Goal: Task Accomplishment & Management: Use online tool/utility

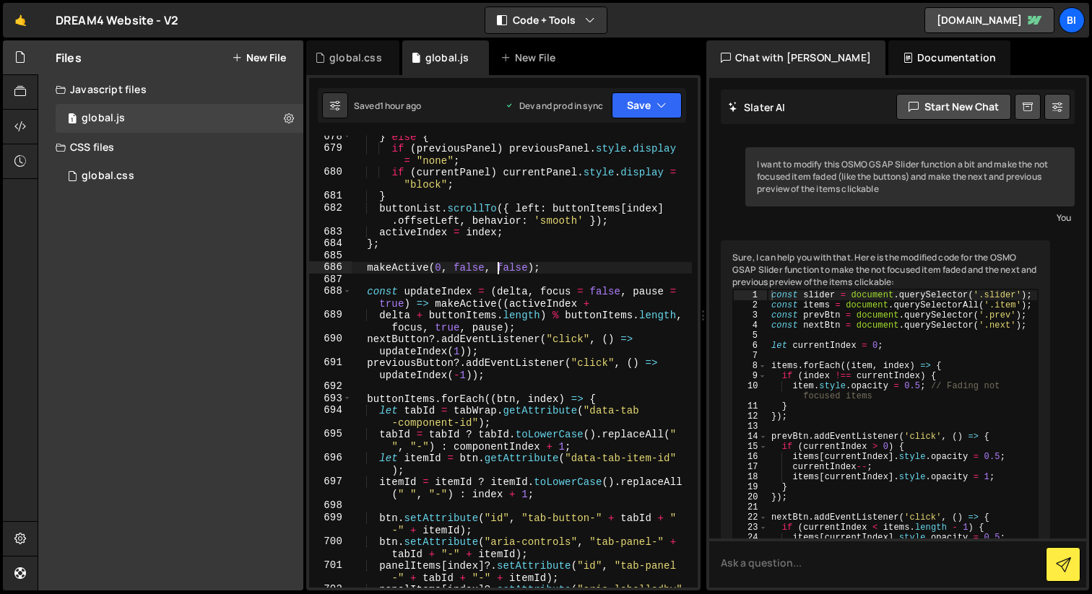
scroll to position [240, 0]
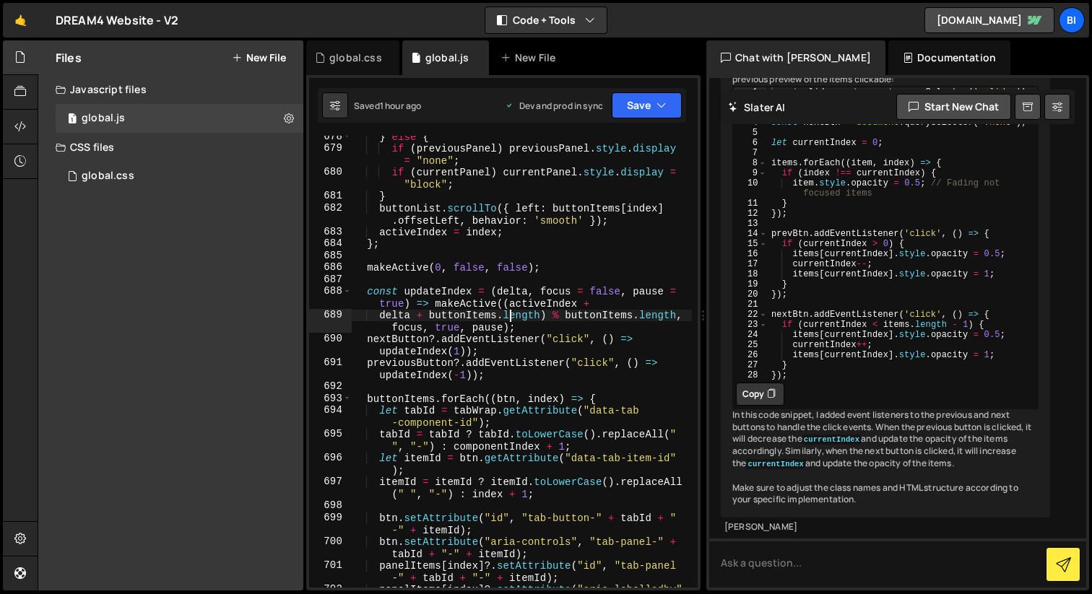
click at [510, 319] on div "} else { if ( previousPanel ) previousPanel . style . display = "none" ; if ( c…" at bounding box center [522, 375] width 340 height 488
type textarea "delta + buttonItems.length) % buttonItems.length, focus, true, pause);"
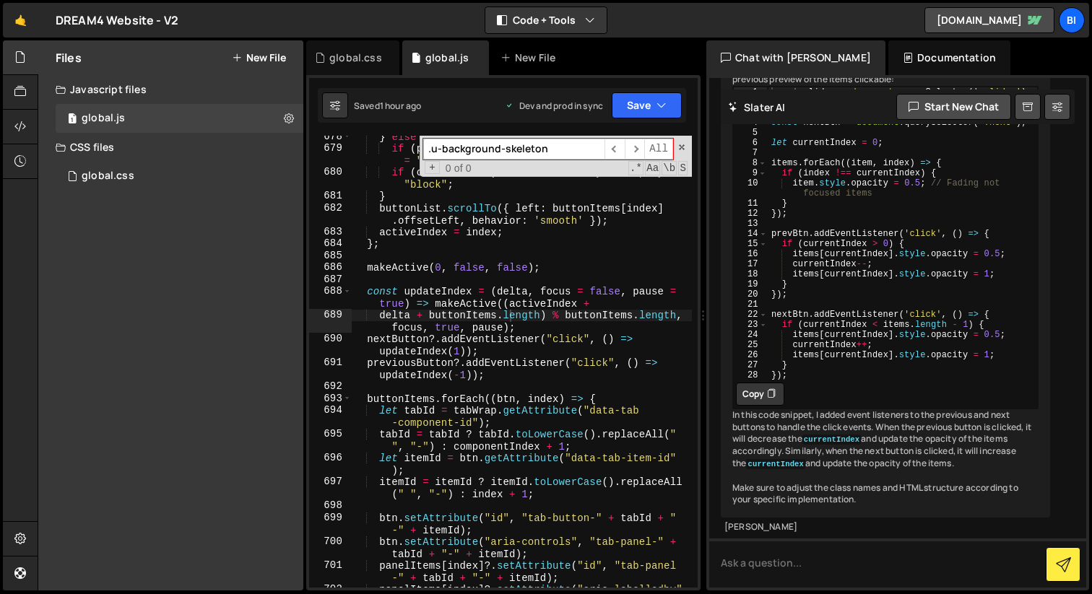
click at [431, 149] on input ".u-background-skeleton" at bounding box center [513, 149] width 181 height 21
type input "u-background-skeleton"
click at [352, 58] on div "global.css" at bounding box center [355, 58] width 53 height 14
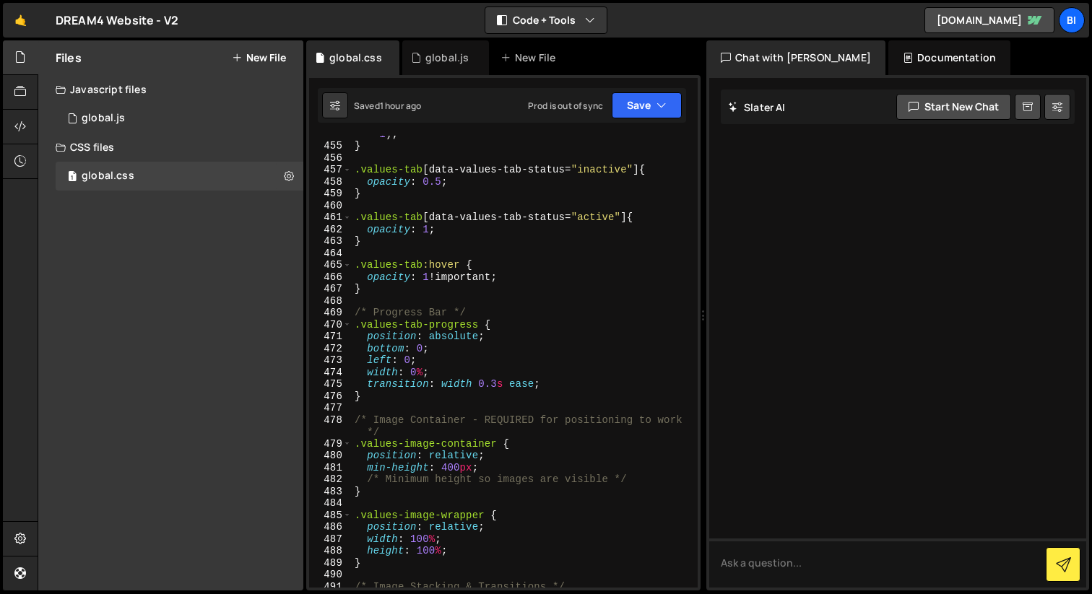
type textarea ".values-tab[data-values-tab-status="active"] {"
click at [454, 217] on div "transition : opacity 0.4 s cubic-bezier ( 0.4 , 0 , 0.2 , 1 ) ; } .values-tab […" at bounding box center [522, 360] width 340 height 488
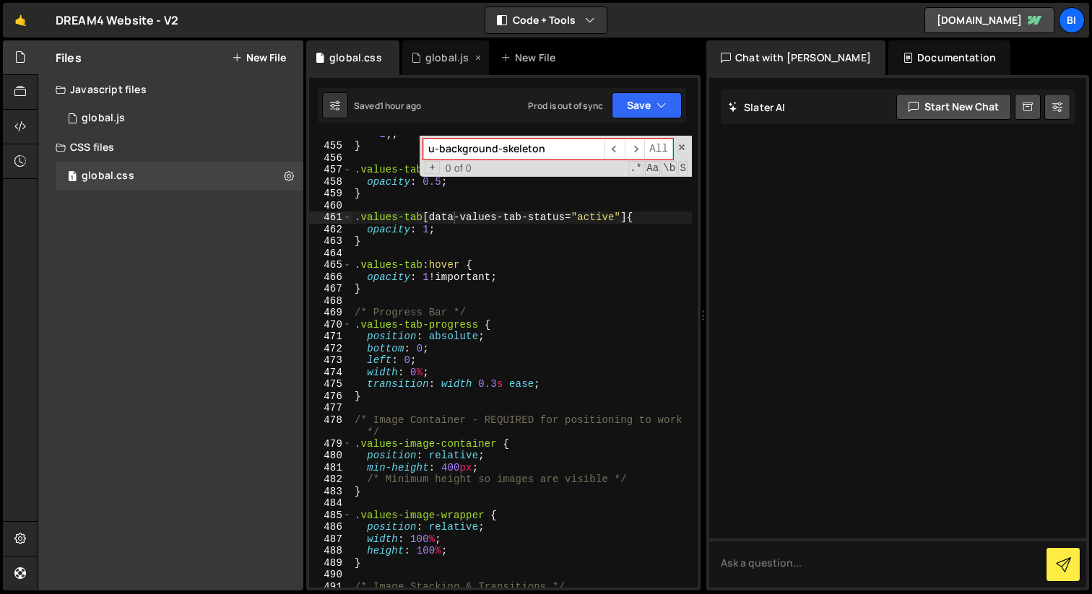
type input "u-background-skeleton"
click at [428, 56] on div "global.js" at bounding box center [446, 58] width 43 height 14
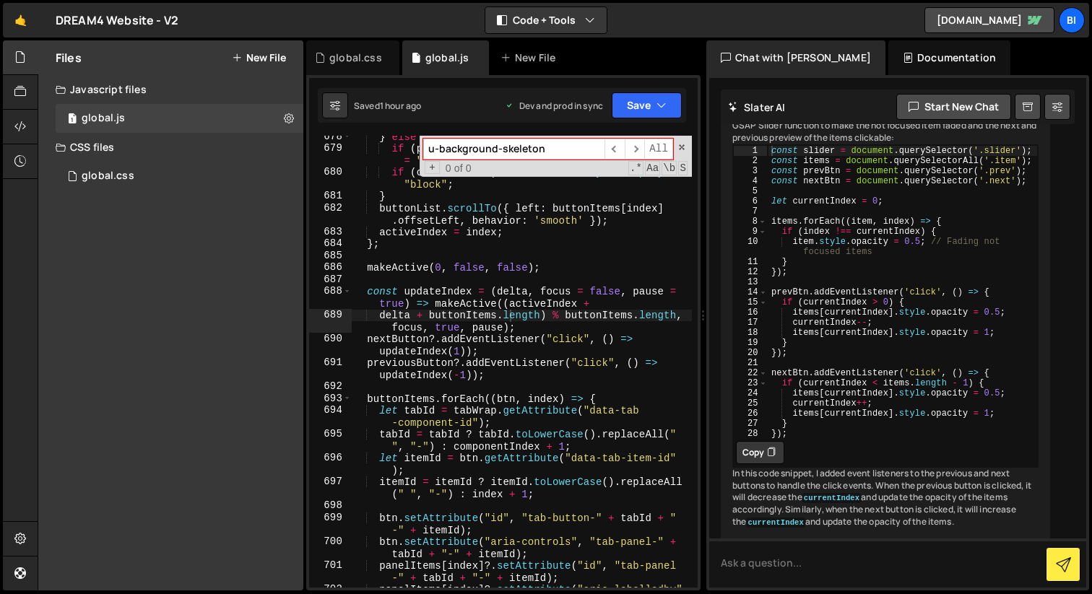
scroll to position [240, 0]
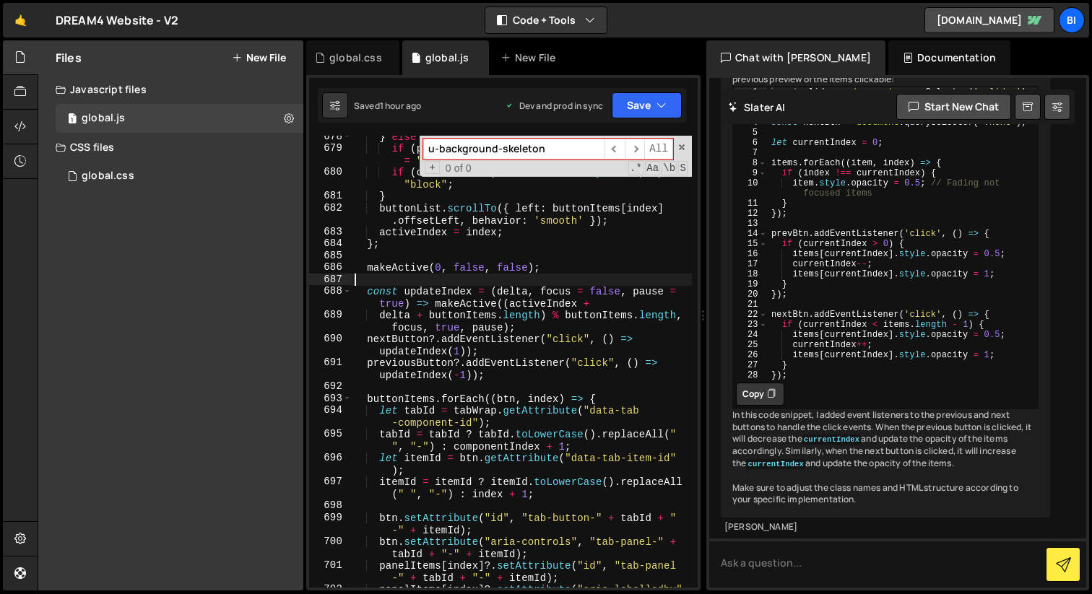
click at [495, 274] on div "} else { if ( previousPanel ) previousPanel . style . display = "none" ; if ( c…" at bounding box center [522, 375] width 340 height 488
click at [496, 247] on div "} else { if ( previousPanel ) previousPanel . style . display = "none" ; if ( c…" at bounding box center [522, 375] width 340 height 488
click at [478, 209] on div "} else { if ( previousPanel ) previousPanel . style . display = "none" ; if ( c…" at bounding box center [522, 375] width 340 height 488
type textarea "});"
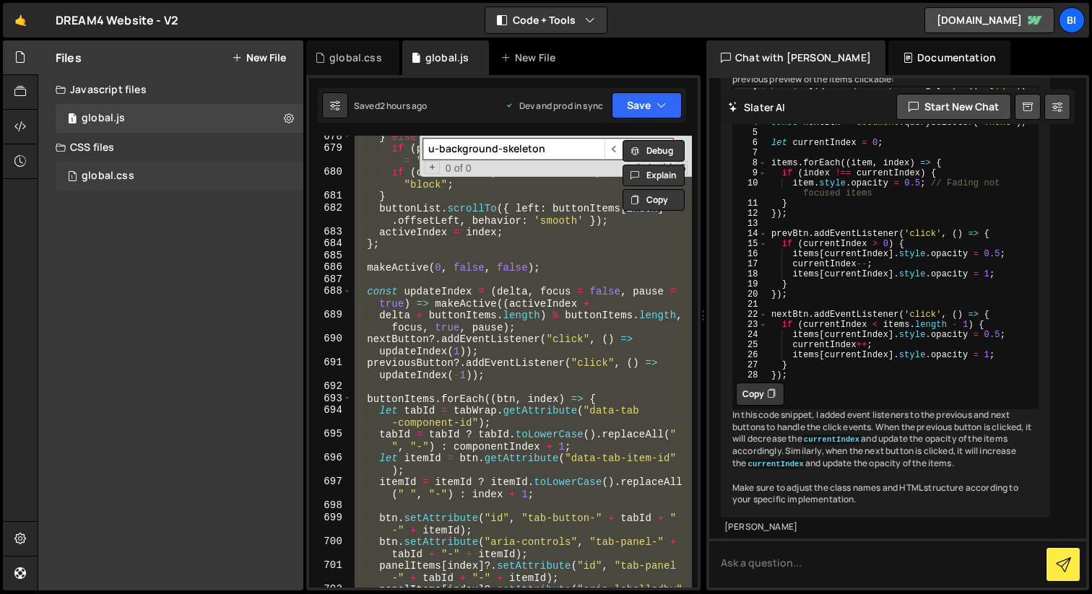
click at [111, 180] on div "global.css" at bounding box center [108, 176] width 53 height 13
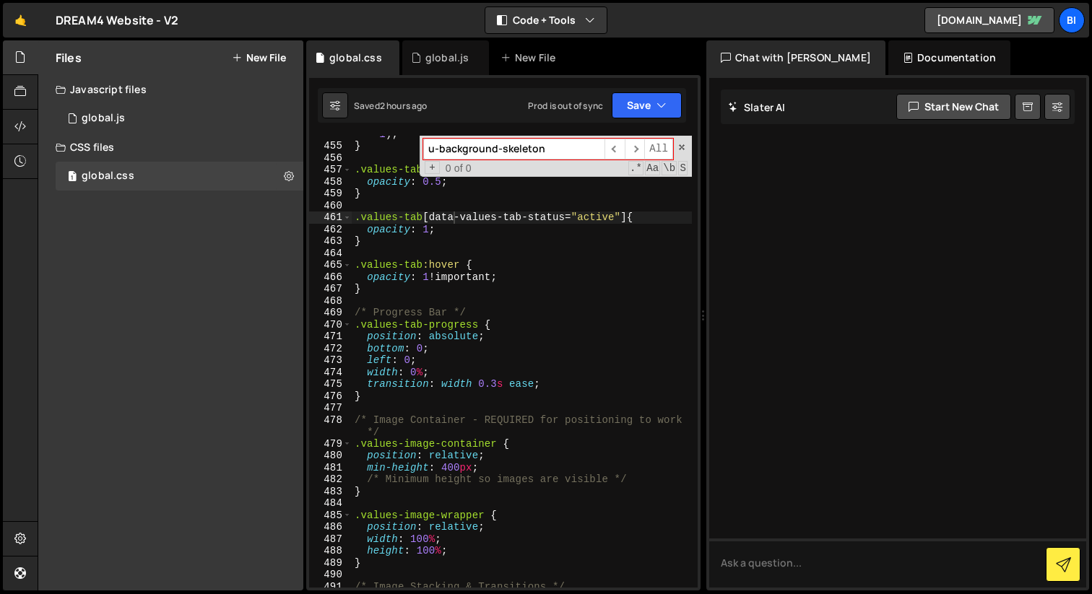
click at [484, 260] on div "transition : opacity 0.4 s cubic-bezier ( 0.4 , 0 , 0.2 , 1 ) ; } .values-tab […" at bounding box center [522, 360] width 340 height 488
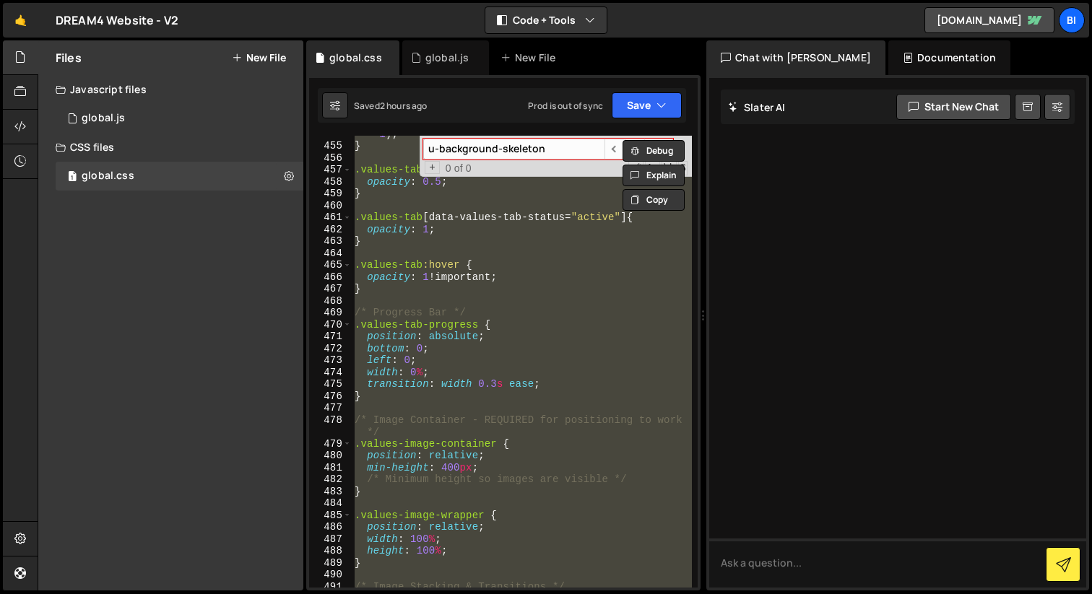
click at [568, 265] on div "transition : opacity 0.4 s cubic-bezier ( 0.4 , 0 , 0.2 , 1 ) ; } .values-tab […" at bounding box center [522, 362] width 340 height 452
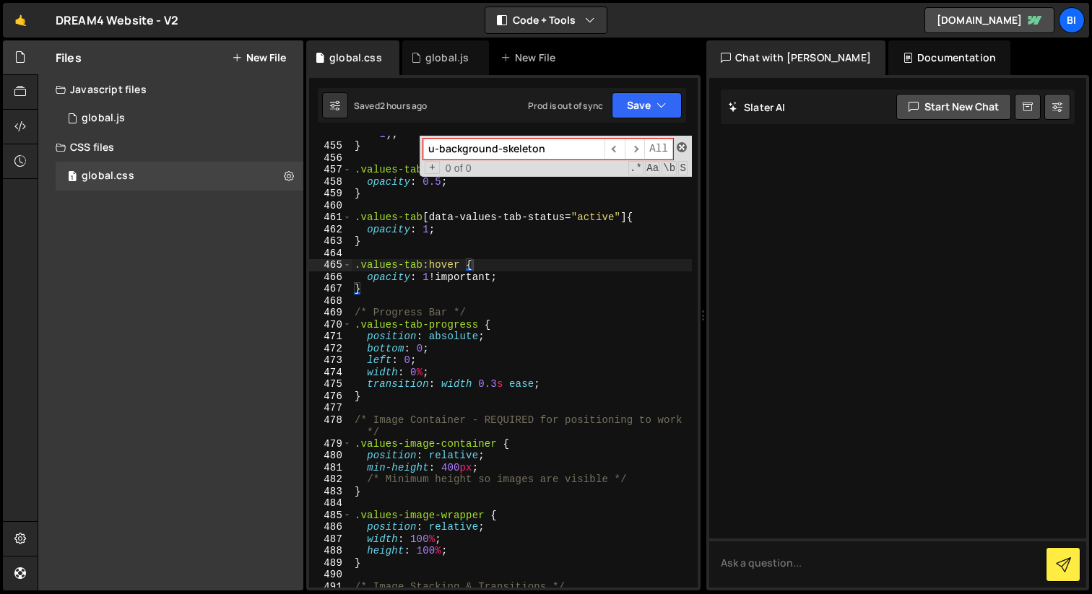
click at [679, 144] on span at bounding box center [682, 147] width 10 height 10
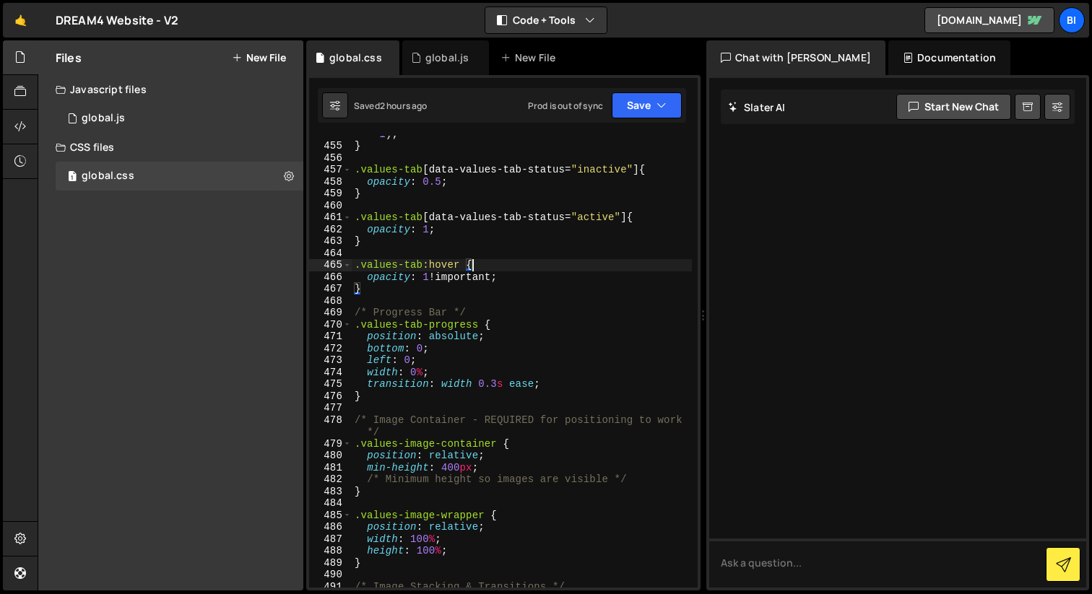
click at [435, 183] on div "transition : opacity 0.4 s cubic-bezier ( 0.4 , 0 , 0.2 , 1 ) ; } .values-tab […" at bounding box center [522, 360] width 340 height 488
type textarea "opacity: 0.5;"
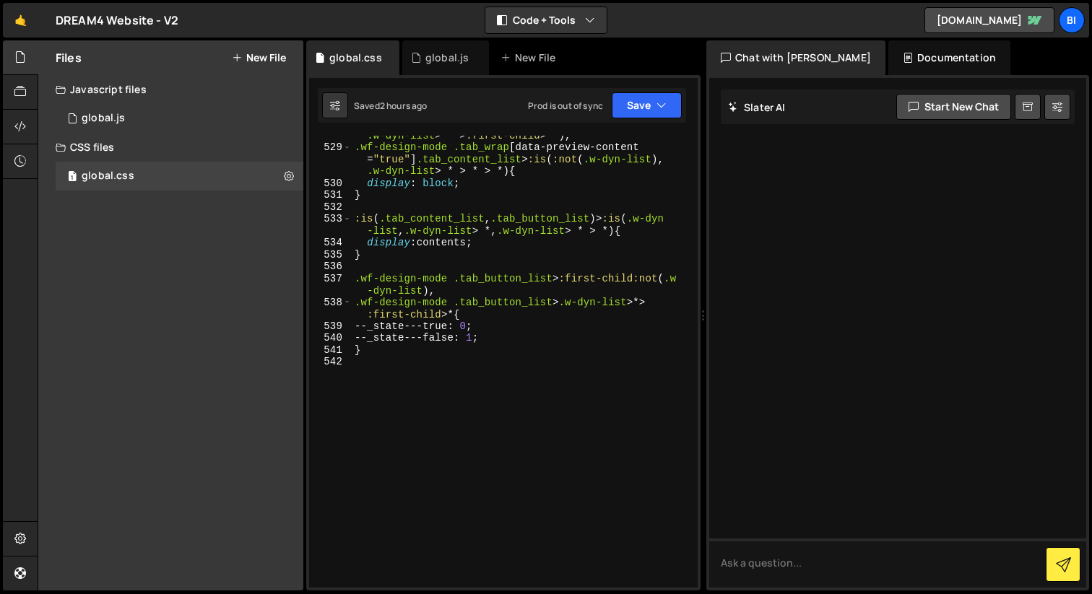
scroll to position [6927, 0]
click at [466, 393] on div ".tab_content_list > :is ( :first-child:not ( .w-dyn-list ), .w-dyn-list > * > :…" at bounding box center [522, 362] width 340 height 488
paste textarea ".values-tab-title,"
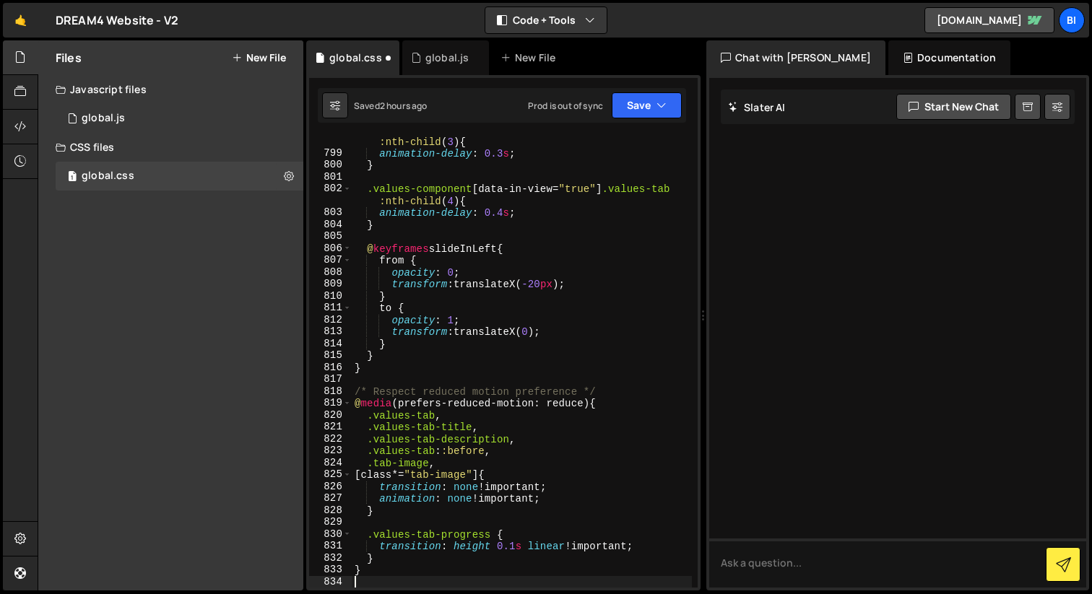
scroll to position [10436, 0]
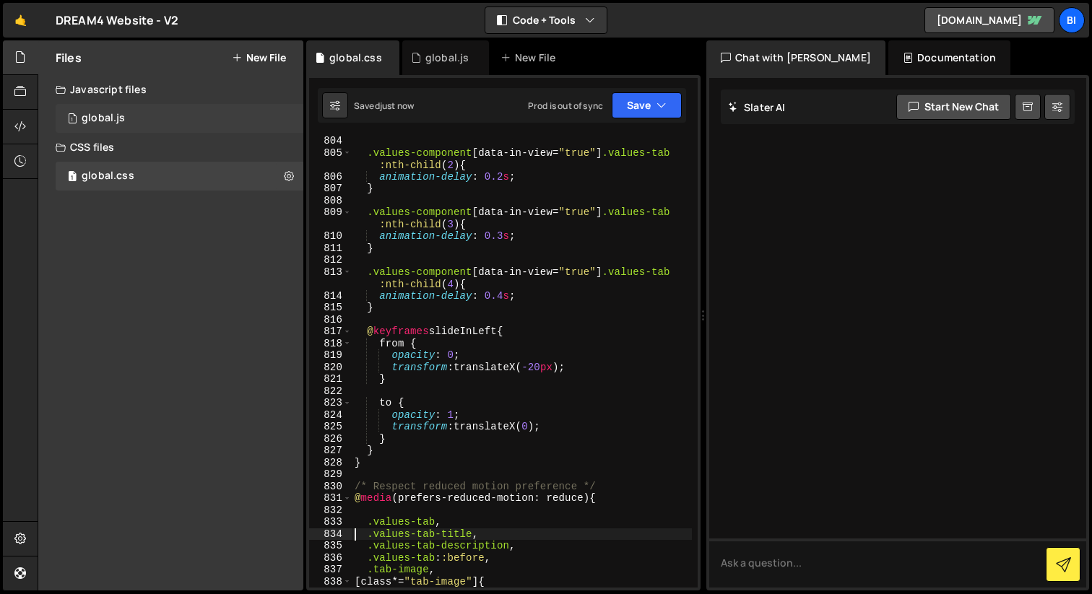
type textarea ".values-tab-title,"
click at [144, 121] on div "1 global.js 0" at bounding box center [180, 118] width 248 height 29
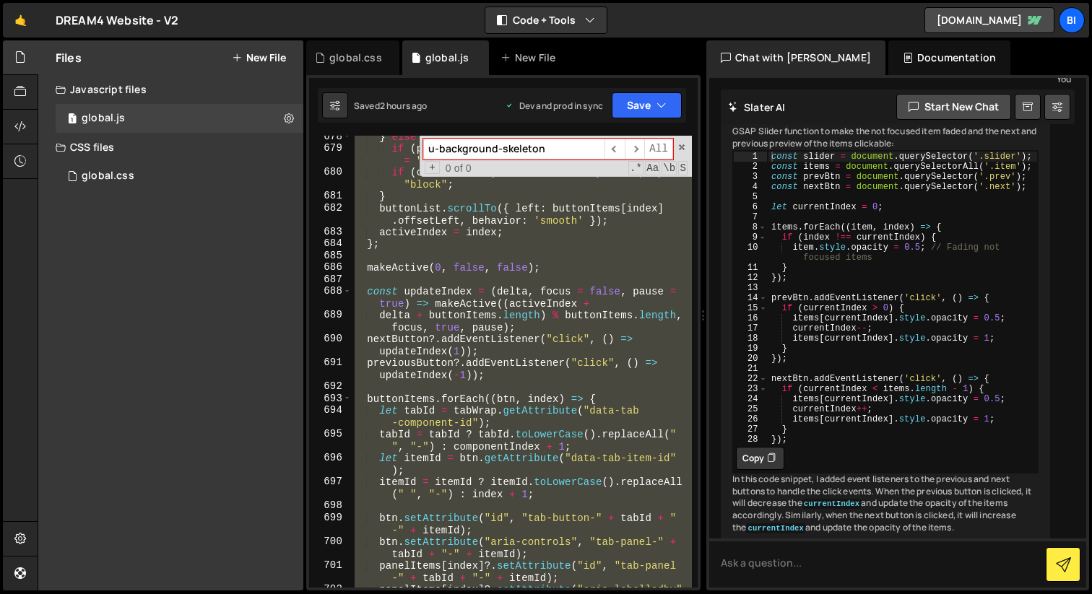
scroll to position [240, 0]
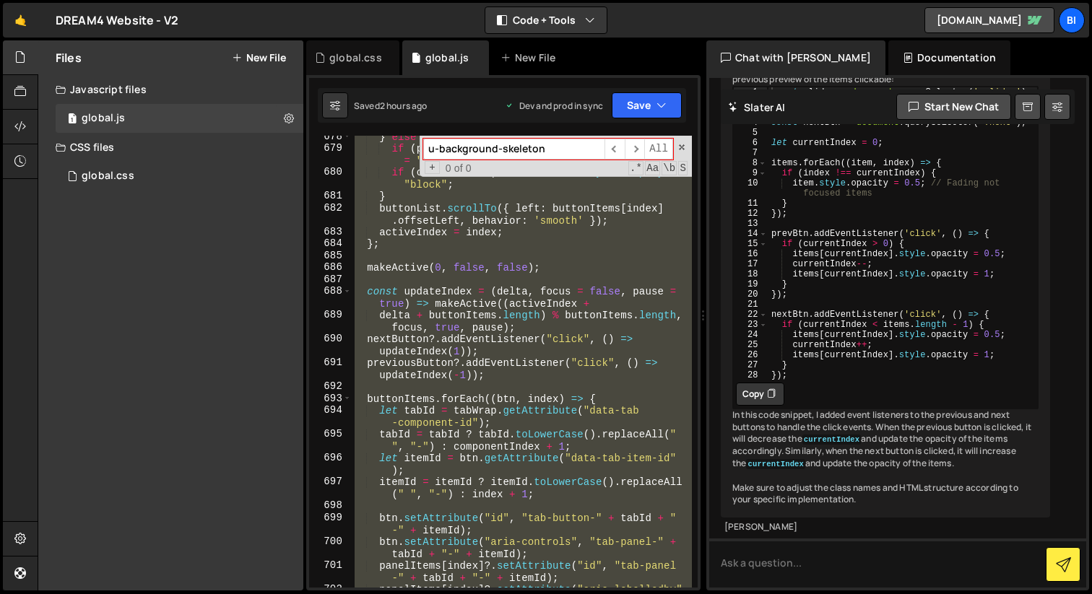
click at [572, 381] on div "} else { if ( previousPanel ) previousPanel . style . display = "none" ; if ( c…" at bounding box center [522, 362] width 340 height 452
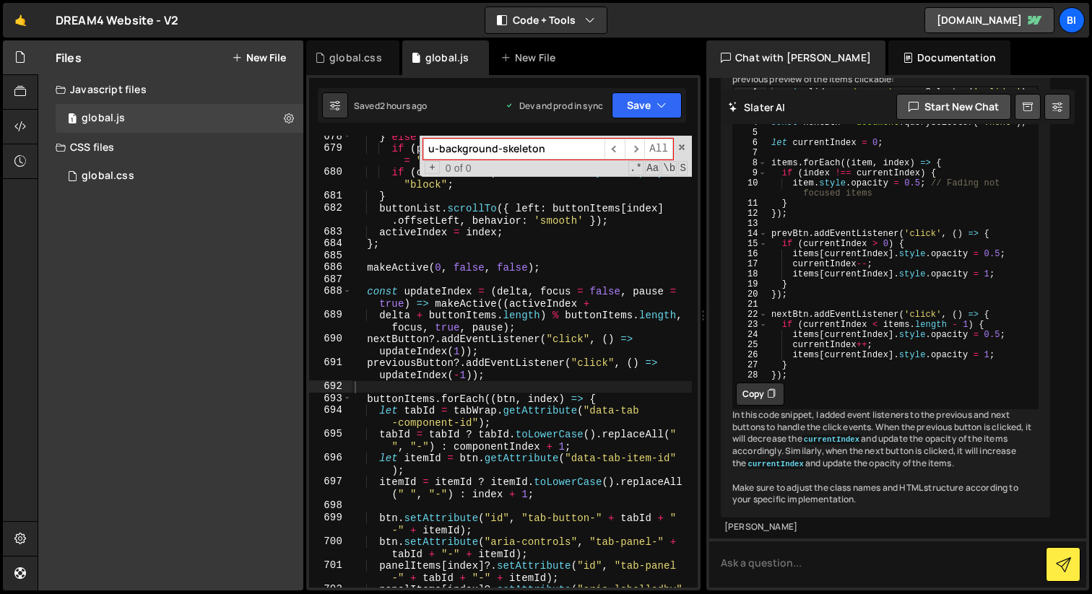
click at [687, 147] on div "u-background-skeleton ​ ​ All Replace All + 0 of 0 .* Aa \b S" at bounding box center [555, 156] width 272 height 41
click at [683, 147] on span at bounding box center [682, 147] width 10 height 10
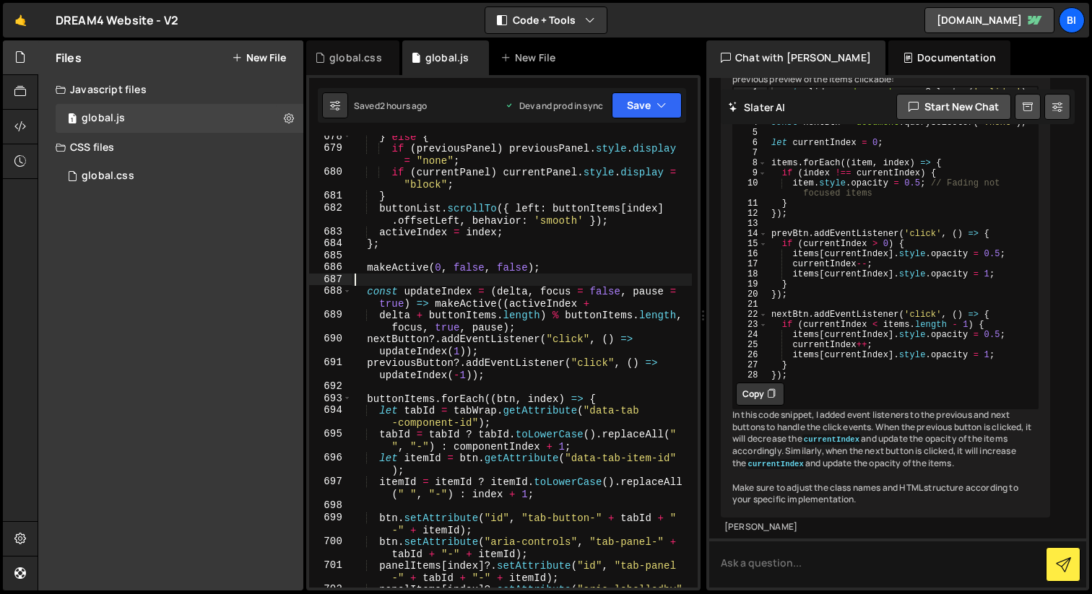
click at [596, 283] on div "} else { if ( previousPanel ) previousPanel . style . display = "none" ; if ( c…" at bounding box center [522, 375] width 340 height 488
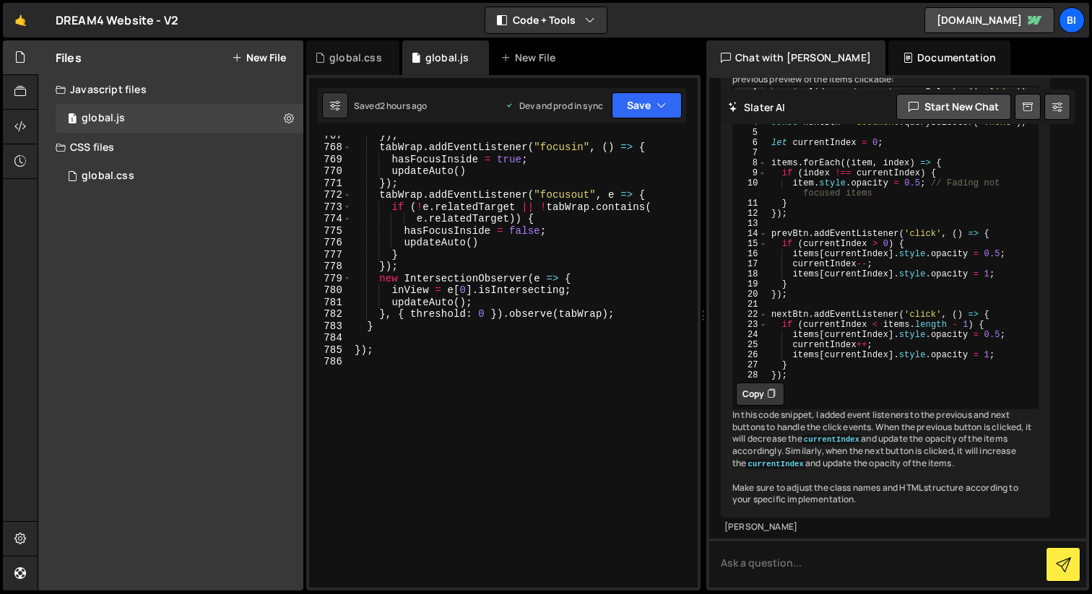
scroll to position [11121, 0]
click at [508, 414] on div "}) ; tabWrap . addEventListener ( "focusin" , ( ) => { hasFocusInside = true ; …" at bounding box center [522, 367] width 340 height 476
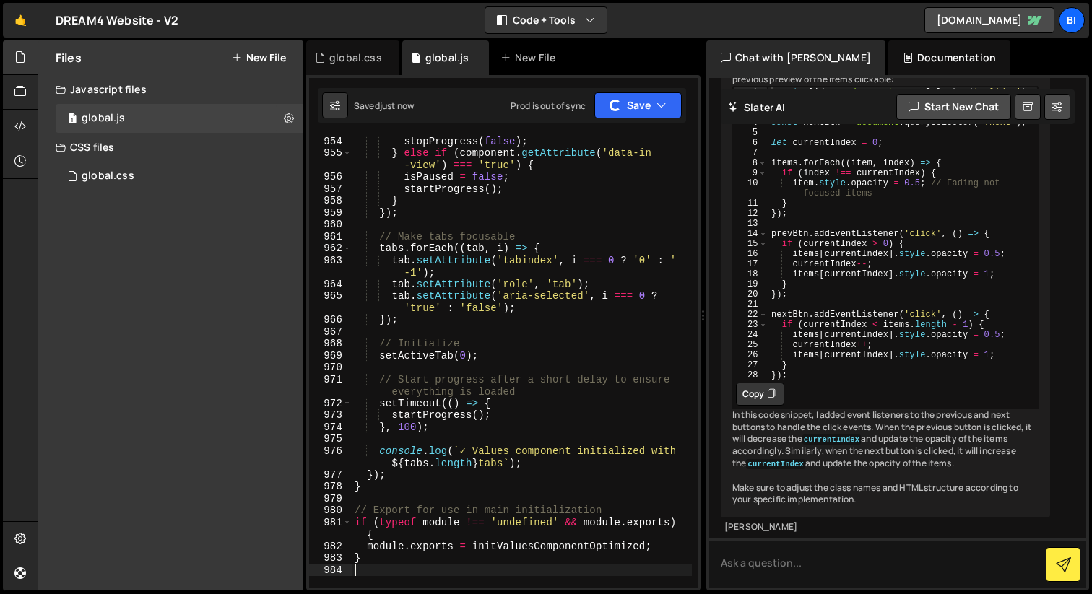
click at [747, 59] on div "Chat with [PERSON_NAME]" at bounding box center [795, 57] width 179 height 35
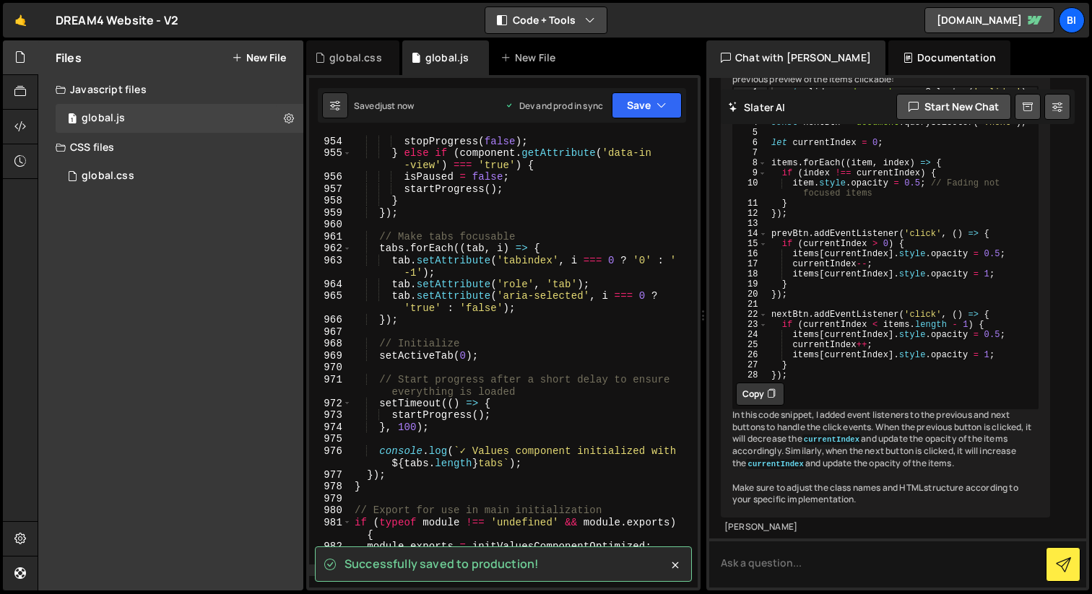
click at [562, 13] on button "Code + Tools" at bounding box center [545, 20] width 121 height 26
click at [553, 48] on button "Code Only" at bounding box center [546, 52] width 121 height 26
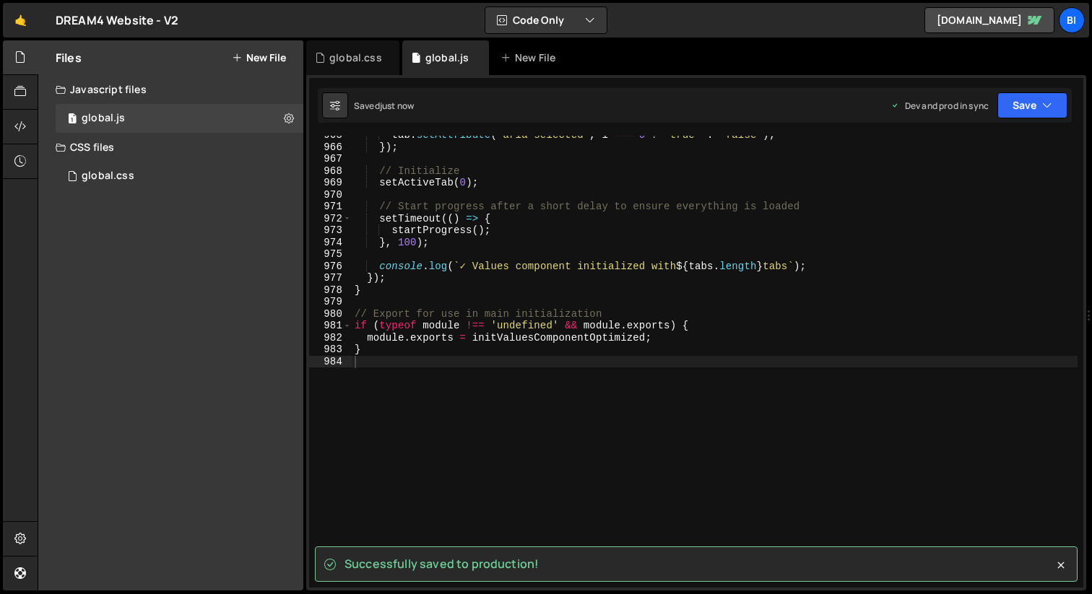
click at [240, 257] on div "Files New File Javascript files 1 global.js 0 CSS files 1 global.css 0 Copy sha…" at bounding box center [170, 315] width 265 height 550
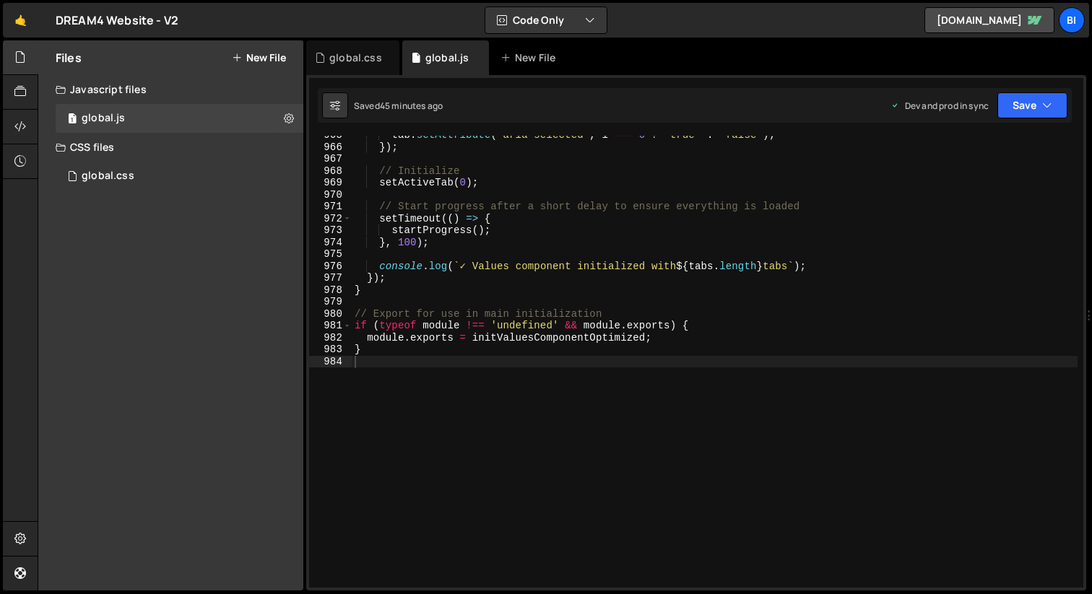
click at [461, 231] on div "tab . setAttribute ( 'aria-selected' , i === 0 ? 'true' : 'false' ) ; }) ; // I…" at bounding box center [715, 367] width 726 height 476
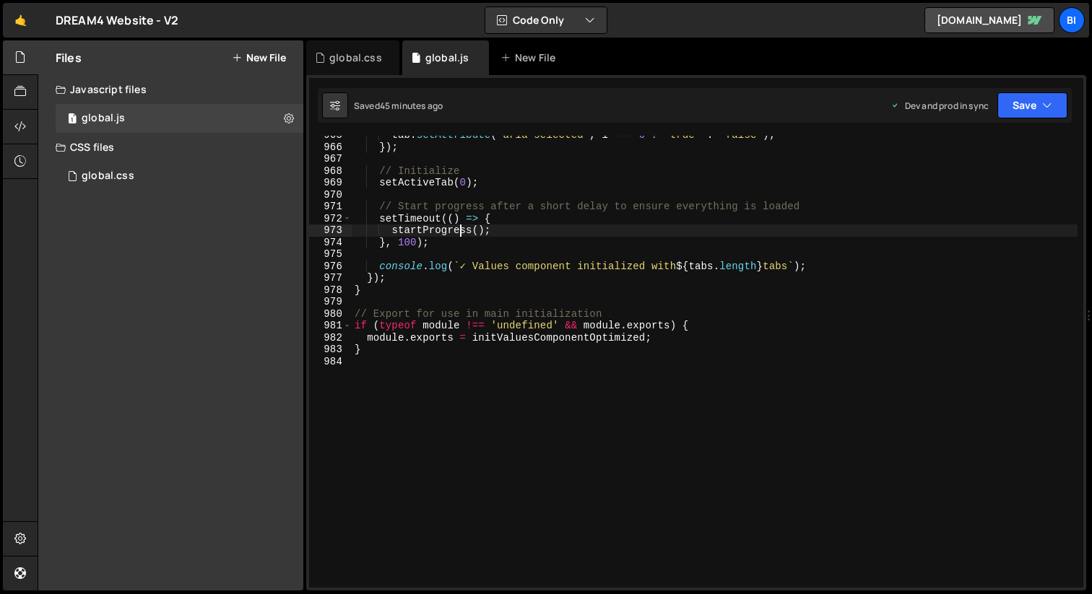
type textarea "}"
paste textarea
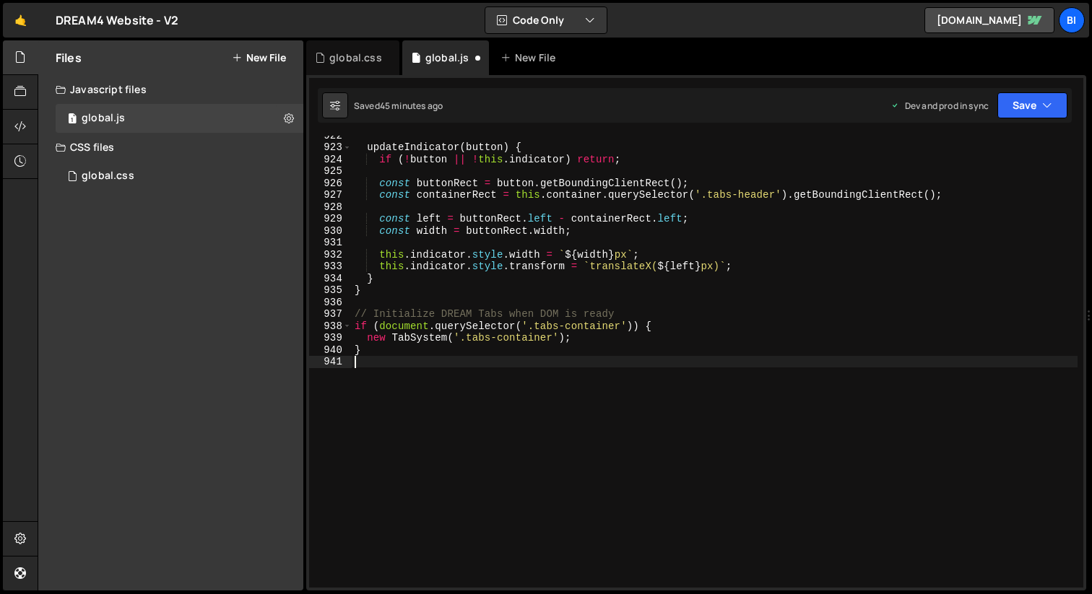
scroll to position [10978, 0]
click at [98, 164] on div "1 global.css 0" at bounding box center [180, 176] width 248 height 29
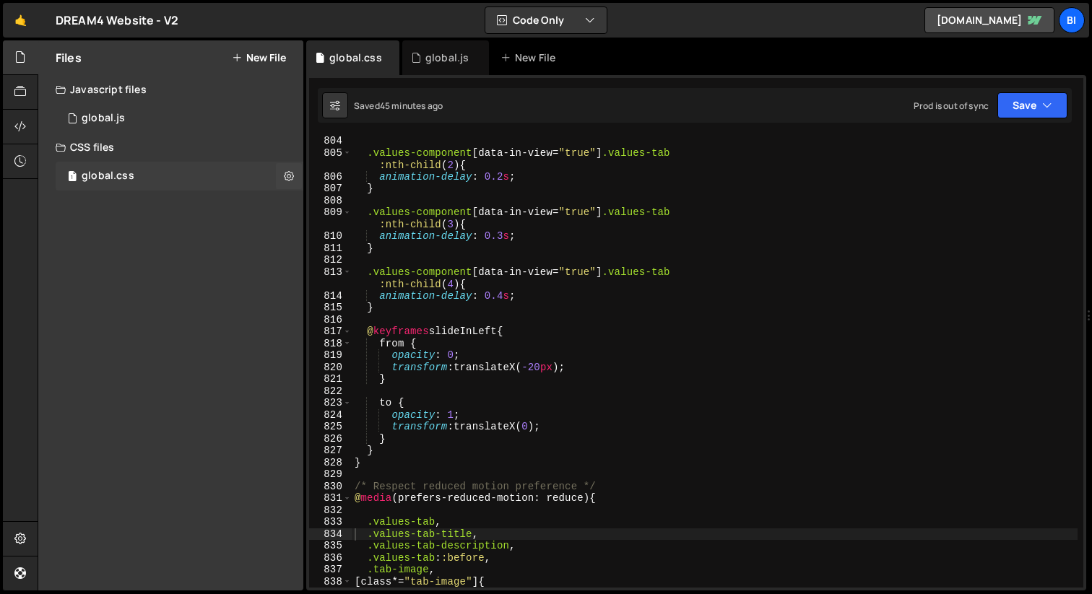
scroll to position [0, 0]
click at [441, 232] on div ".values-component [ data-in-view = " true " ] .values-tab :nth-child ( 2 ) { an…" at bounding box center [715, 373] width 726 height 476
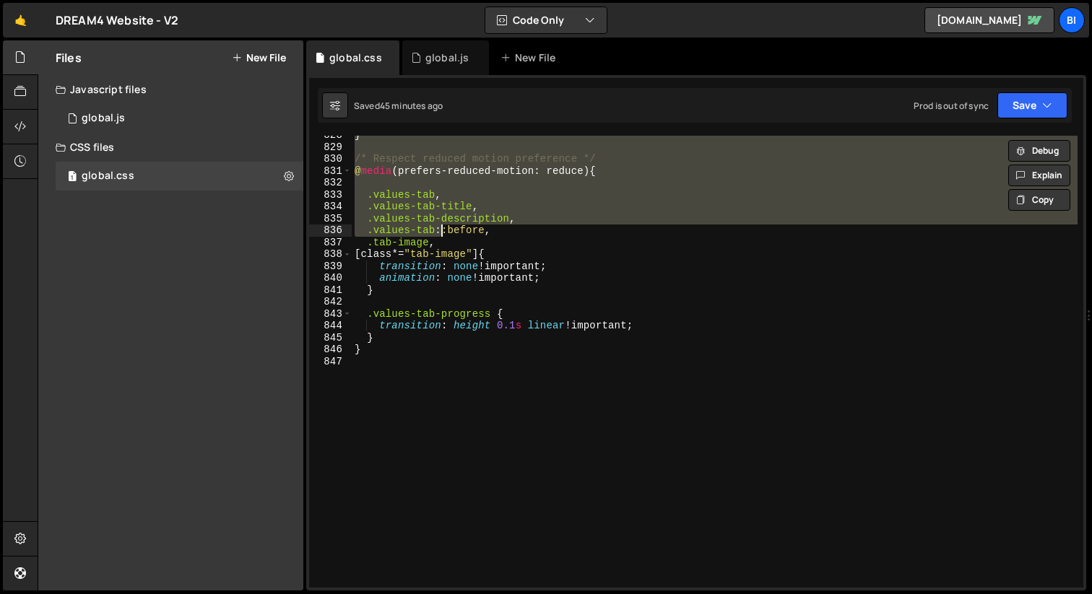
type textarea "}"
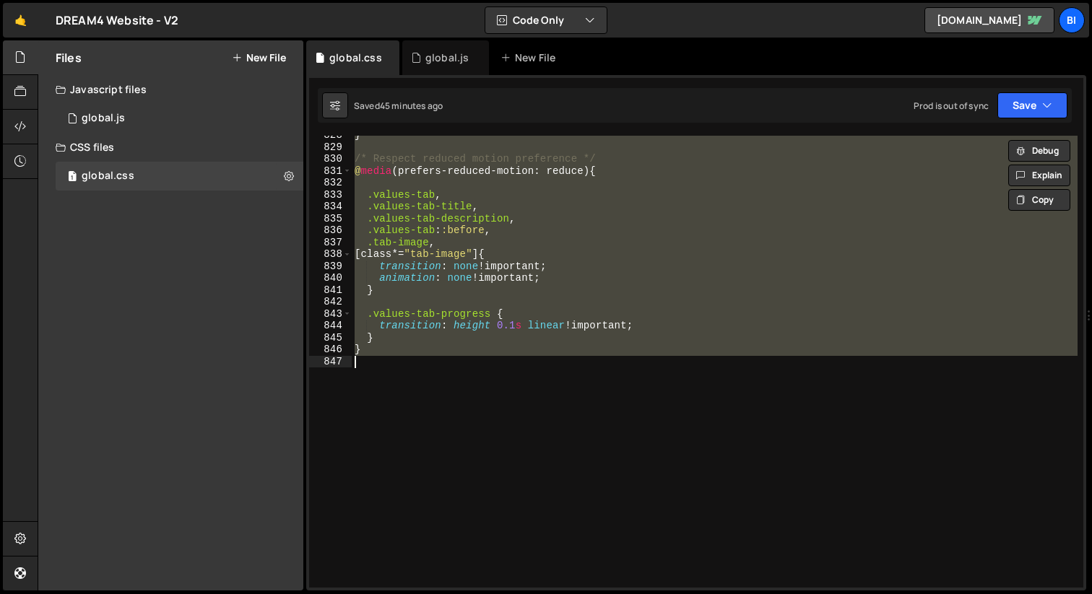
paste textarea
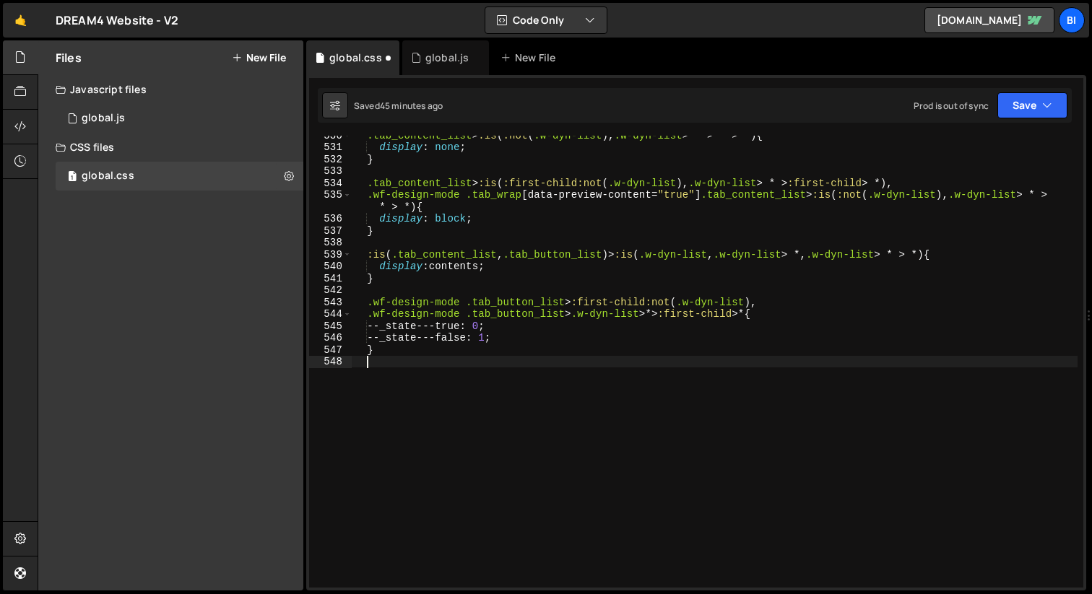
scroll to position [6380, 0]
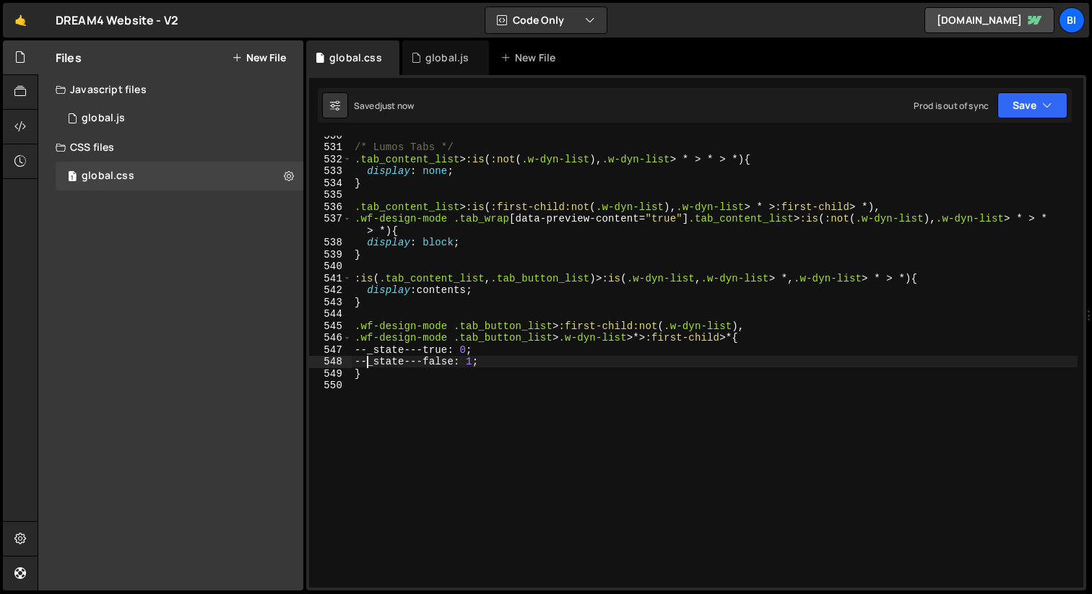
click at [497, 229] on div "/* Lumos Tabs */ .tab_content_list > :is ( :not ( .w-dyn-list ), .w-dyn-list > …" at bounding box center [715, 367] width 726 height 476
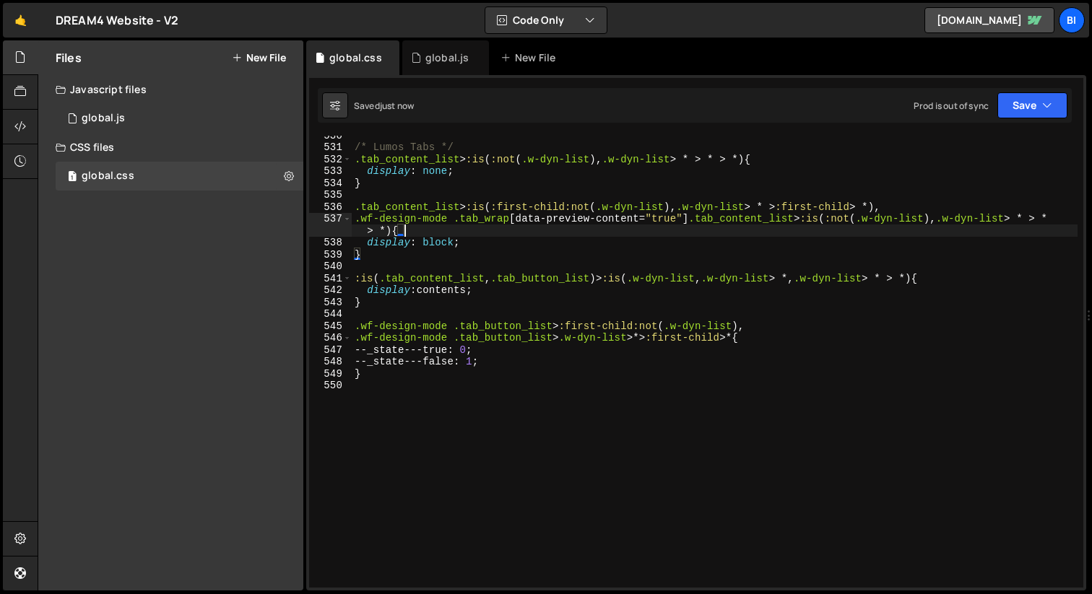
type textarea "}"
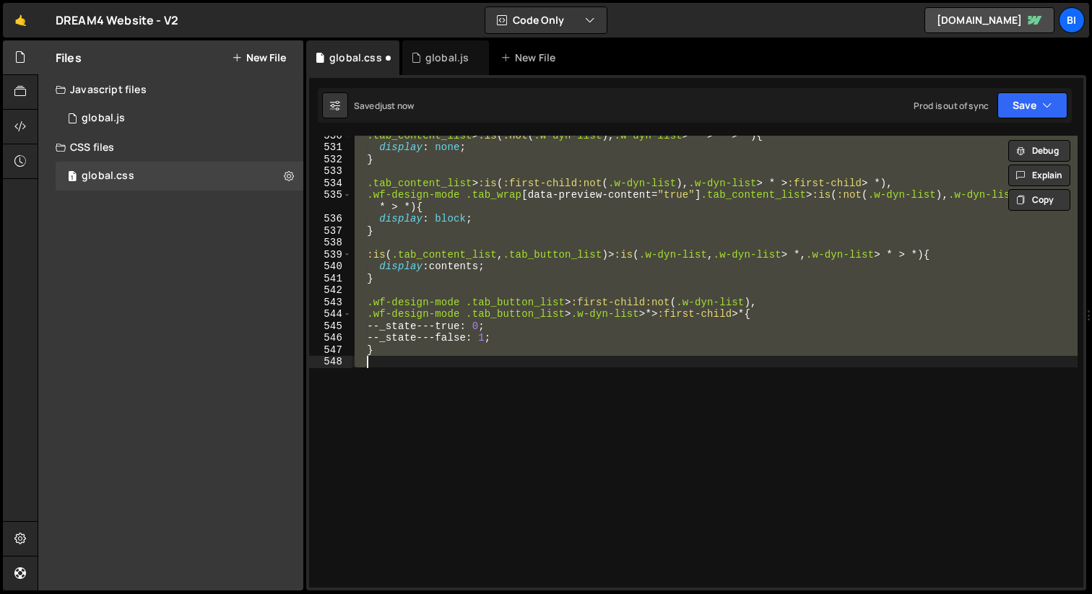
paste textarea
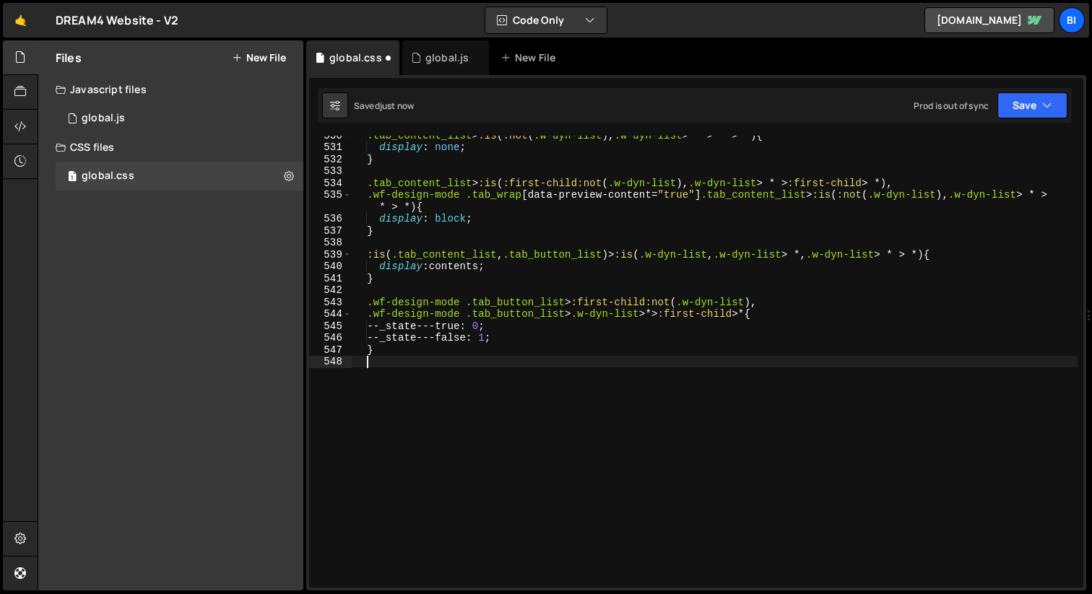
type textarea "}"
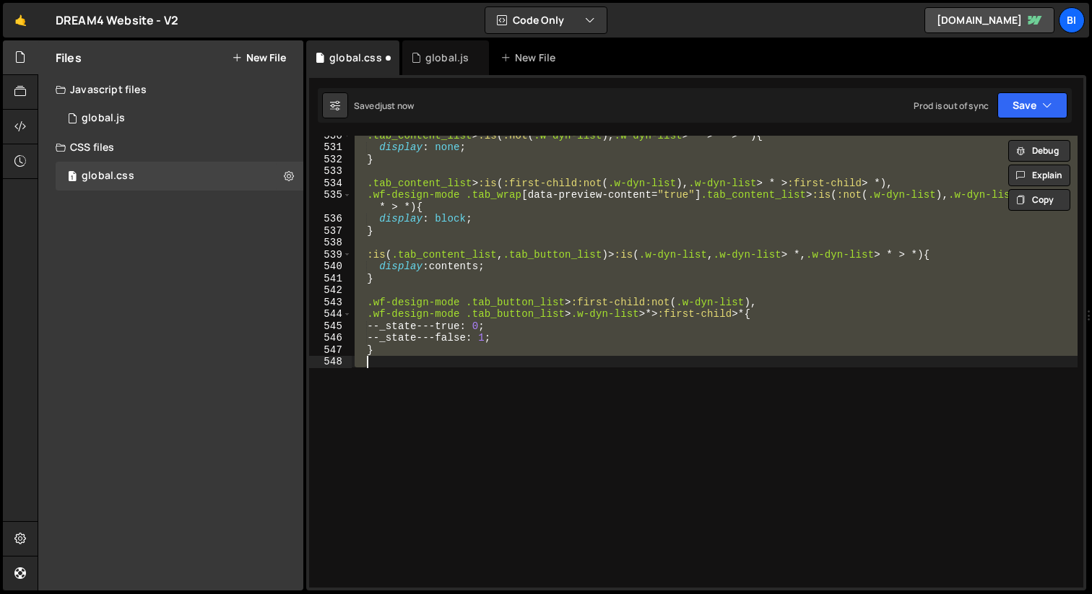
paste textarea
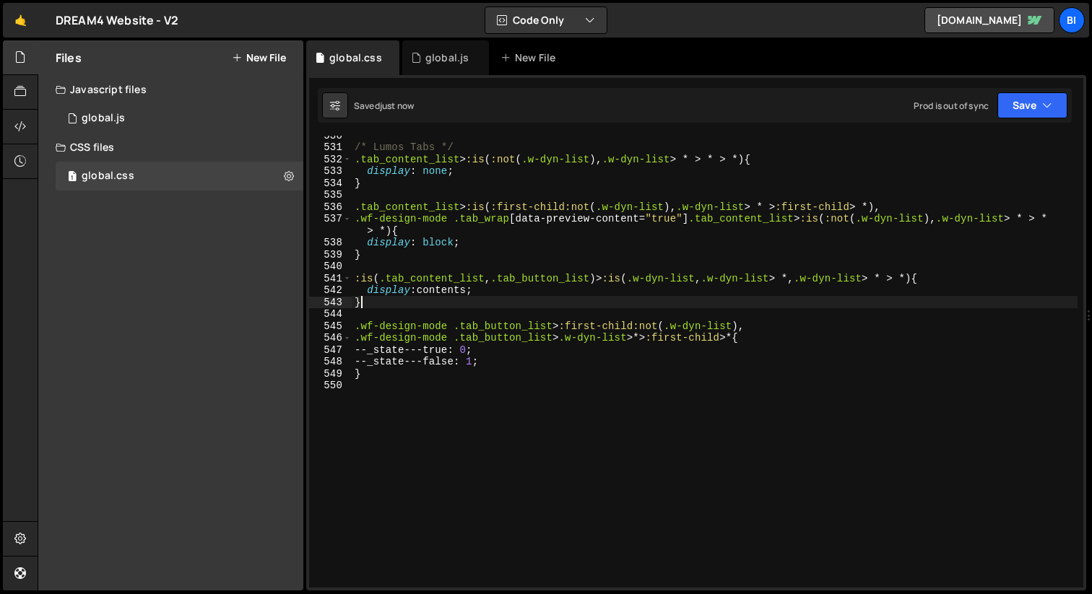
click at [477, 299] on div "/* Lumos Tabs */ .tab_content_list > :is ( :not ( .w-dyn-list ), .w-dyn-list > …" at bounding box center [715, 367] width 726 height 476
click at [435, 219] on div "/* Lumos Tabs */ .tab_content_list > :is ( :not ( .w-dyn-list ), .w-dyn-list > …" at bounding box center [715, 367] width 726 height 476
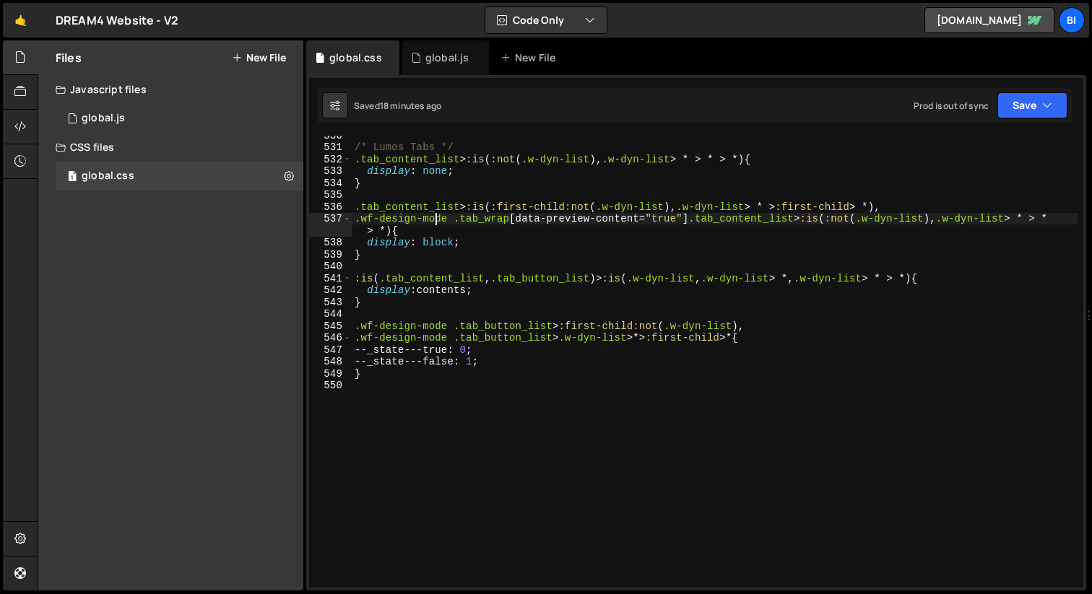
type textarea "}"
paste textarea
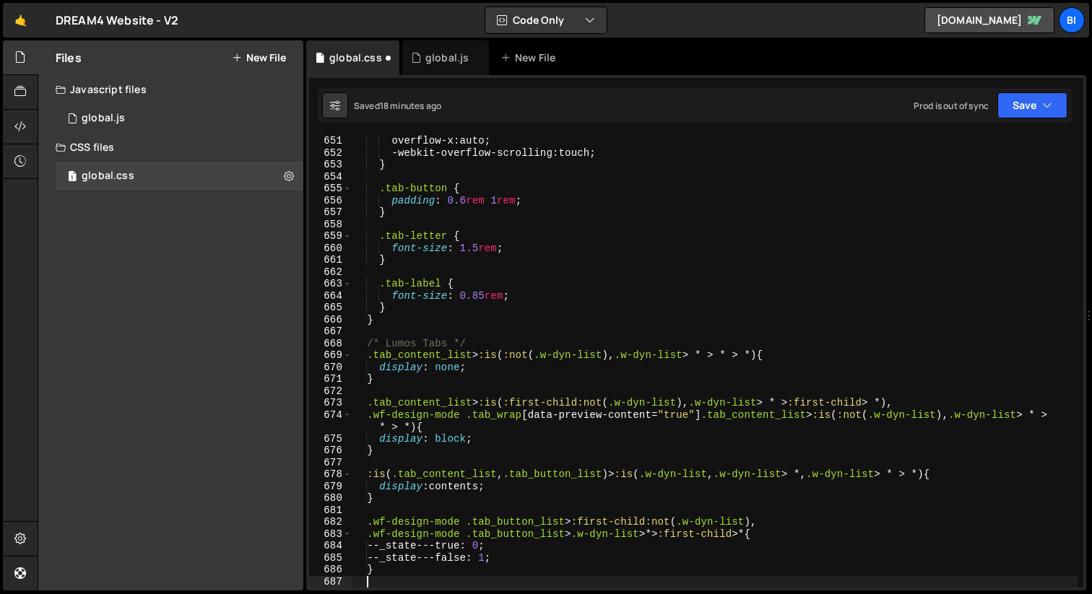
scroll to position [7816, 0]
type textarea ".wf-design-mode .tab_button_list>.w-dyn-list>*> :first-child>* {"
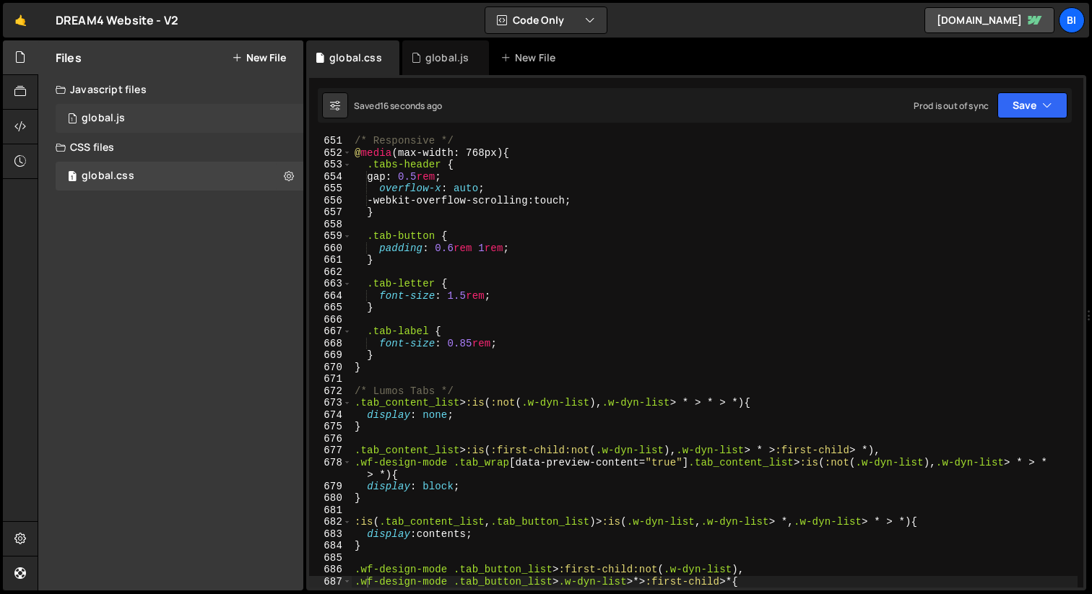
click at [134, 114] on div "1 global.js 0" at bounding box center [180, 118] width 248 height 29
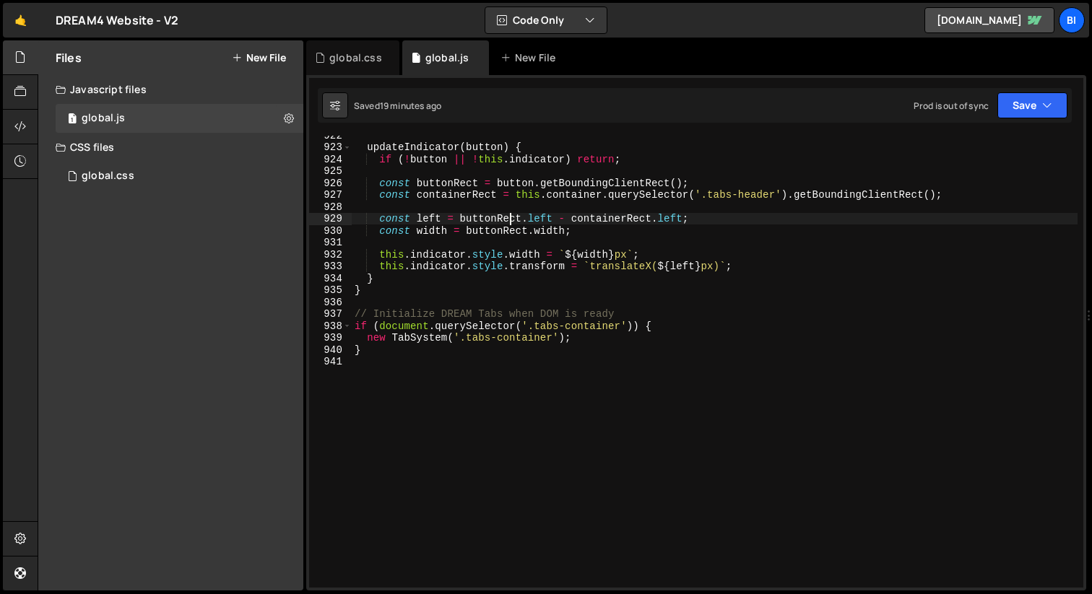
click at [510, 217] on div "updateIndicator ( button ) { if ( ! button || ! this . indicator ) return ; con…" at bounding box center [715, 367] width 726 height 476
type textarea "}"
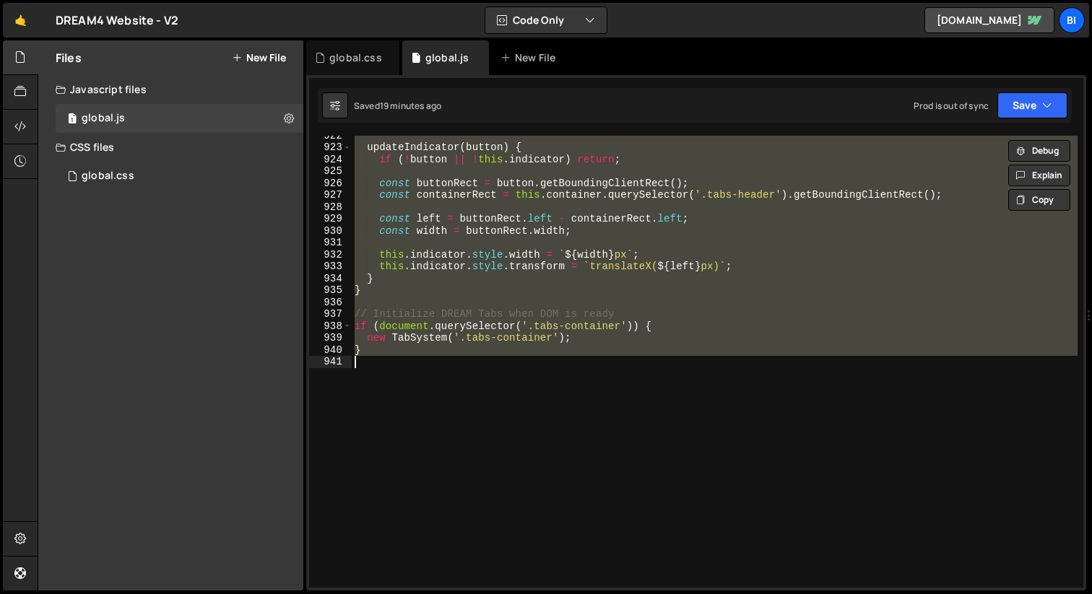
paste textarea
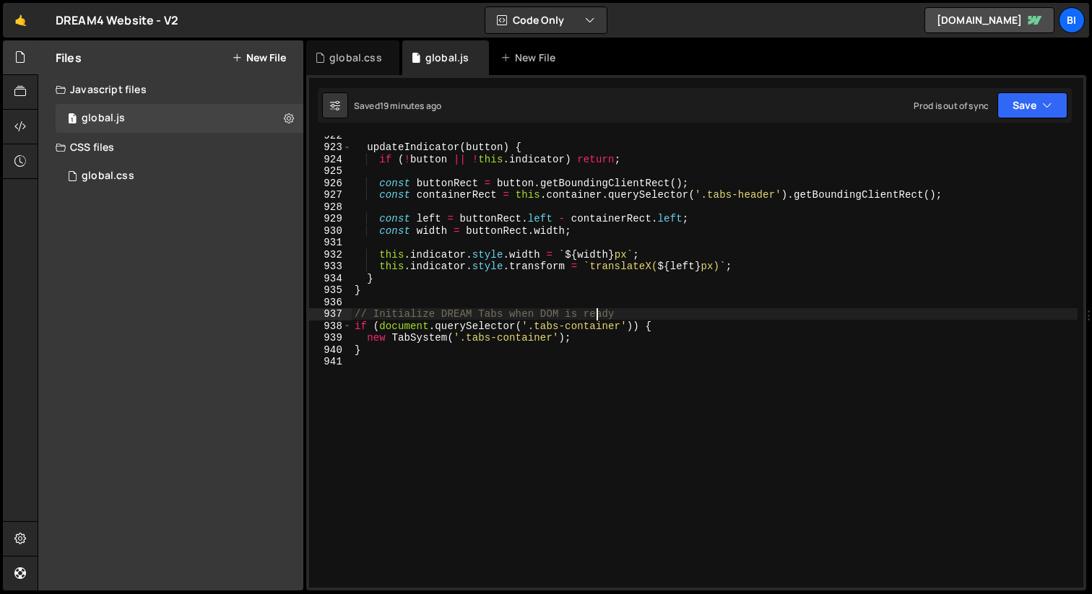
click at [595, 311] on div "updateIndicator ( button ) { if ( ! button || ! this . indicator ) return ; con…" at bounding box center [715, 367] width 726 height 476
type textarea "// Initialize DREAM Tabs when DOM is ready"
